Goal: Task Accomplishment & Management: Use online tool/utility

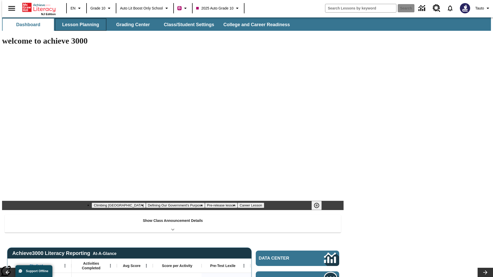
click at [79, 25] on button "Lesson Planning" at bounding box center [80, 24] width 51 height 12
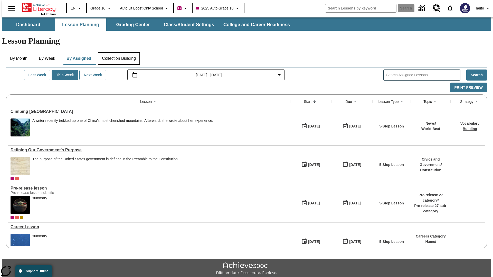
click at [119, 52] on button "Collection Building" at bounding box center [119, 58] width 42 height 12
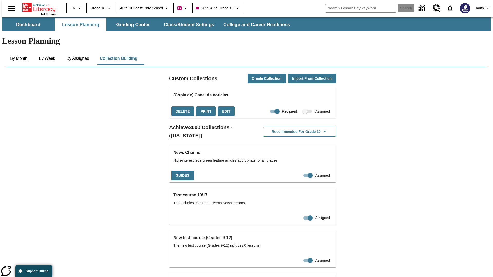
checkbox input "true"
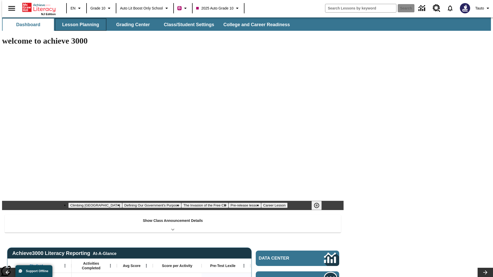
click at [79, 25] on button "Lesson Planning" at bounding box center [80, 24] width 51 height 12
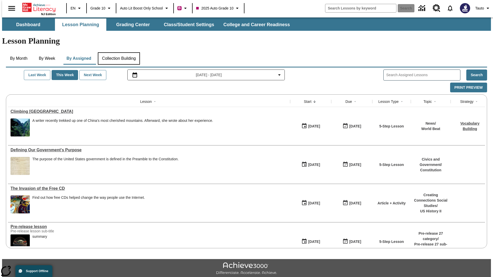
click at [119, 52] on button "Collection Building" at bounding box center [119, 58] width 42 height 12
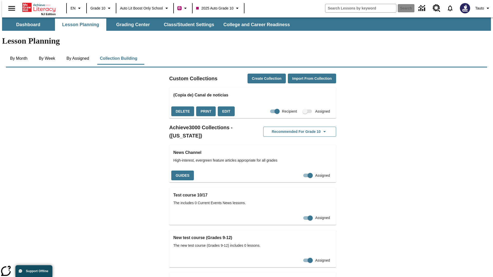
checkbox input "false"
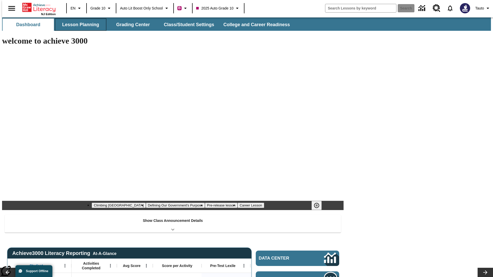
click at [79, 25] on button "Lesson Planning" at bounding box center [80, 24] width 51 height 12
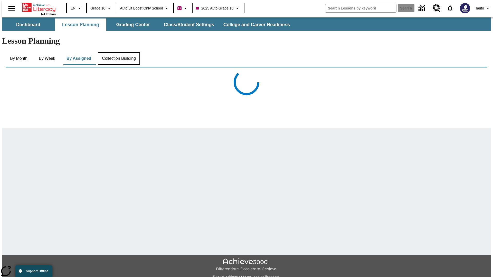
click at [119, 52] on button "Collection Building" at bounding box center [119, 58] width 42 height 12
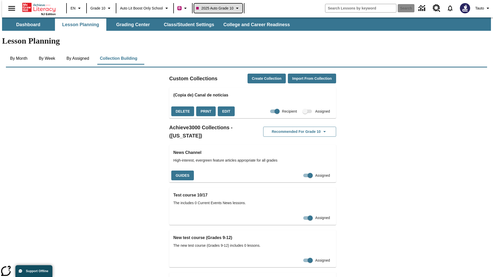
click at [220, 8] on span "2025 Auto Grade 10" at bounding box center [214, 8] width 37 height 5
